Goal: Task Accomplishment & Management: Use online tool/utility

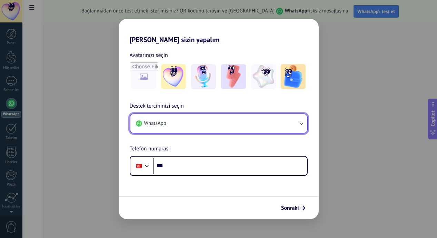
click at [195, 124] on button "WhatsApp" at bounding box center [218, 123] width 177 height 19
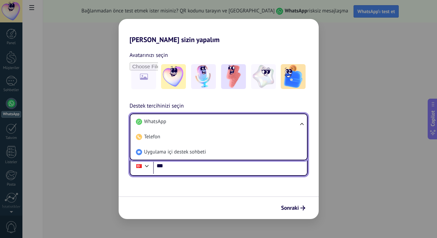
click at [203, 167] on input "***" at bounding box center [230, 166] width 154 height 16
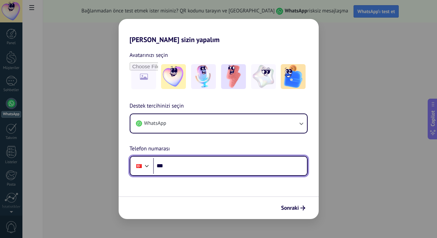
click at [203, 167] on input "***" at bounding box center [230, 166] width 154 height 16
